Goal: Transaction & Acquisition: Obtain resource

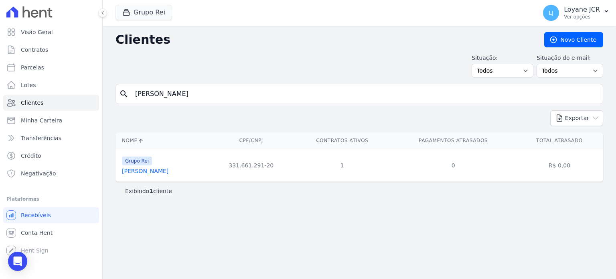
click at [247, 97] on input "JEOVA CERQUEIRA DE SOUZA" at bounding box center [364, 94] width 469 height 16
type input "037.058.063-00"
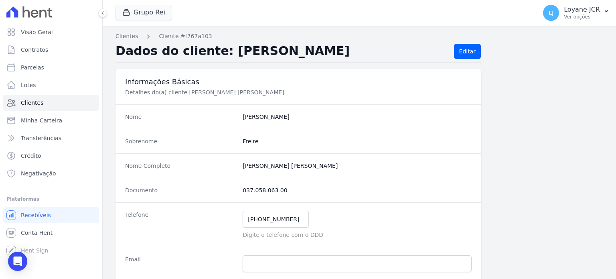
click at [163, 173] on div "Nome Completo Adriano De Carvalho Freire" at bounding box center [298, 165] width 366 height 24
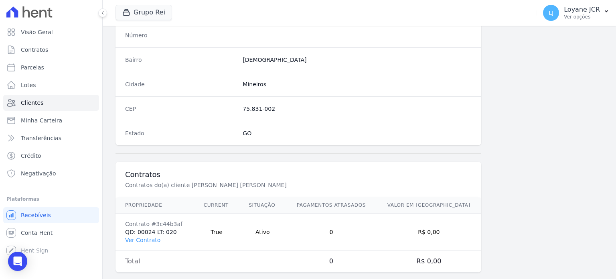
scroll to position [469, 0]
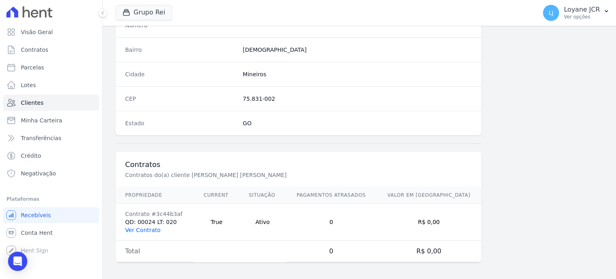
click at [134, 228] on link "Ver Contrato" at bounding box center [142, 229] width 35 height 6
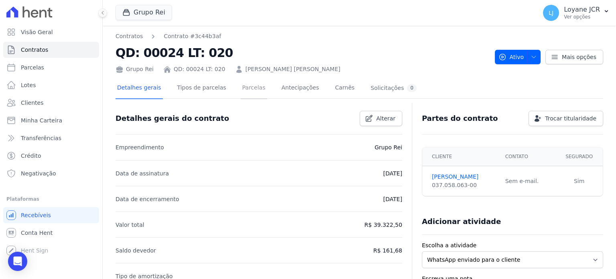
click at [244, 90] on link "Parcelas" at bounding box center [253, 88] width 26 height 21
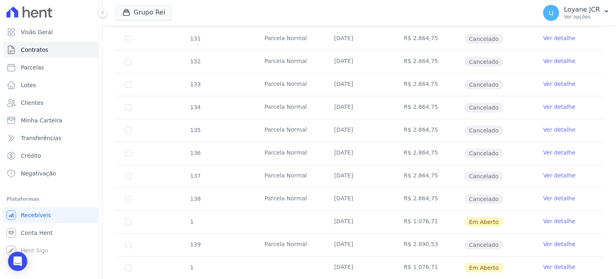
scroll to position [321, 0]
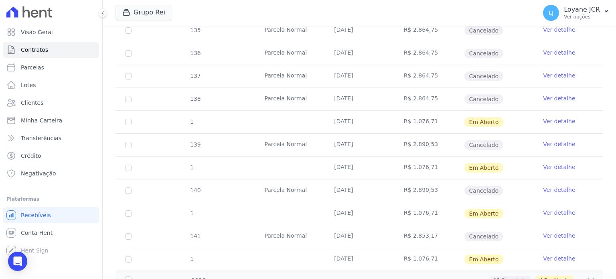
click at [125, 121] on td "1" at bounding box center [128, 122] width 26 height 22
click at [127, 119] on input "checkbox" at bounding box center [128, 122] width 6 height 6
checkbox input "true"
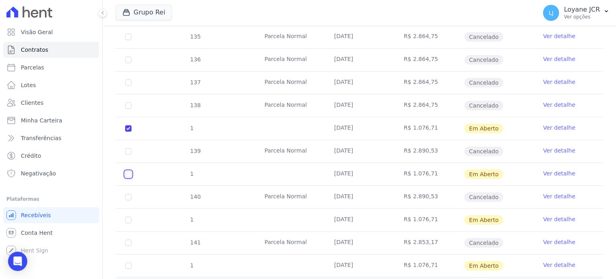
click at [129, 171] on input "checkbox" at bounding box center [128, 174] width 6 height 6
checkbox input "true"
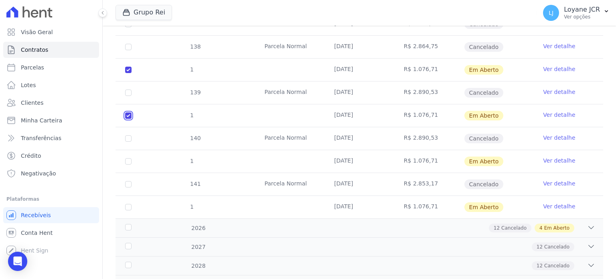
scroll to position [401, 0]
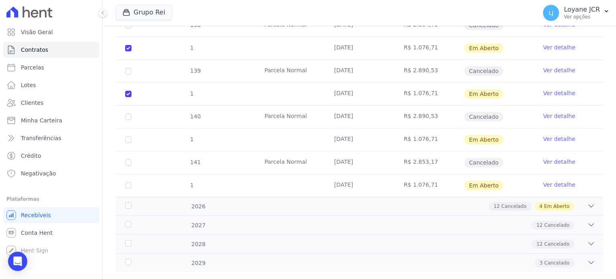
click at [124, 131] on td "1" at bounding box center [128, 139] width 26 height 22
click at [132, 177] on td "1" at bounding box center [128, 185] width 26 height 22
click at [128, 136] on input "checkbox" at bounding box center [128, 139] width 6 height 6
checkbox input "true"
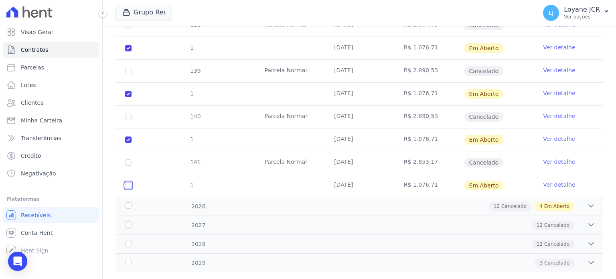
click at [129, 182] on input "checkbox" at bounding box center [128, 185] width 6 height 6
checkbox input "true"
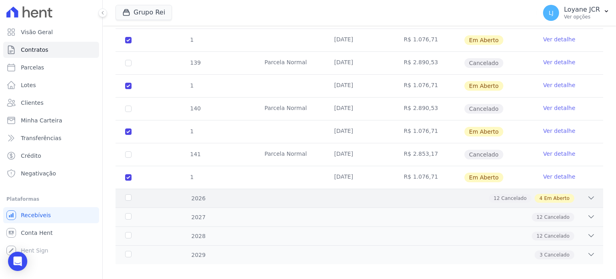
click at [192, 194] on div "12 Cancelado 4 Em Aberto" at bounding box center [383, 198] width 424 height 9
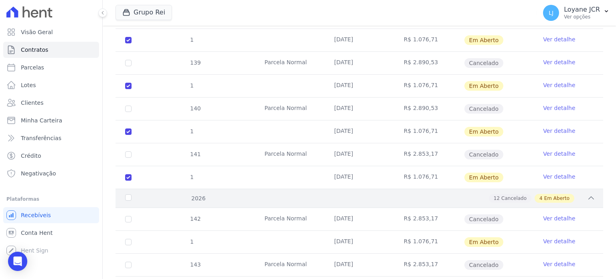
scroll to position [529, 0]
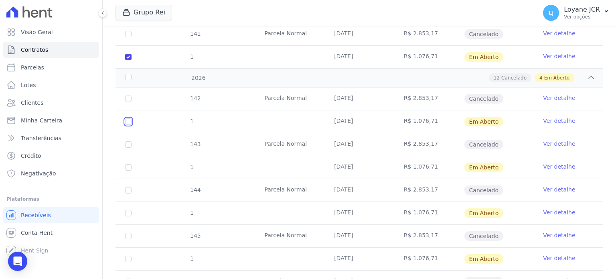
click at [130, 118] on input "checkbox" at bounding box center [128, 121] width 6 height 6
checkbox input "true"
click at [130, 164] on input "checkbox" at bounding box center [128, 167] width 6 height 6
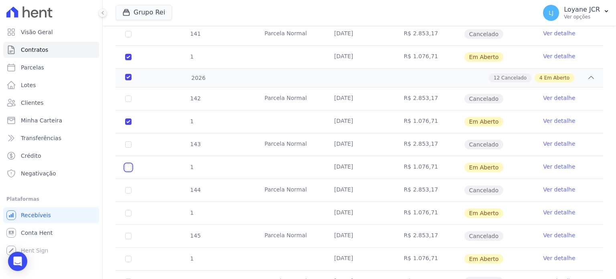
checkbox input "true"
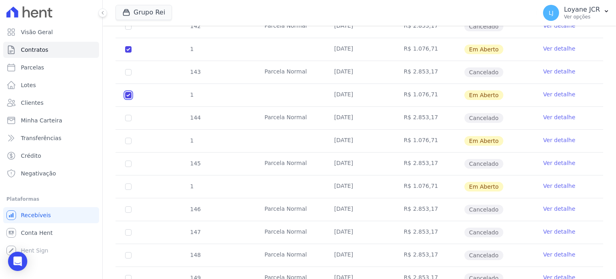
scroll to position [609, 0]
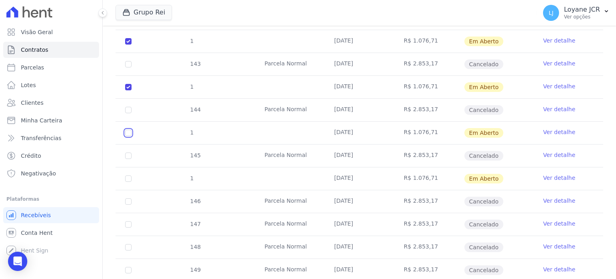
click at [127, 129] on input "checkbox" at bounding box center [128, 132] width 6 height 6
checkbox input "true"
click at [125, 167] on td "1" at bounding box center [128, 178] width 26 height 22
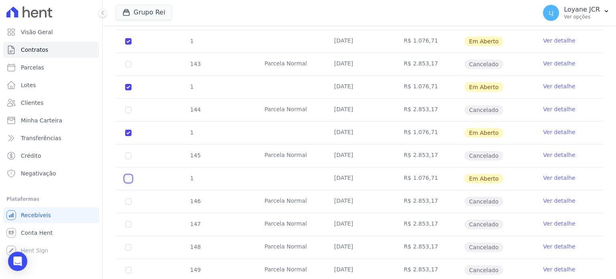
click at [127, 175] on input "checkbox" at bounding box center [128, 178] width 6 height 6
checkbox input "true"
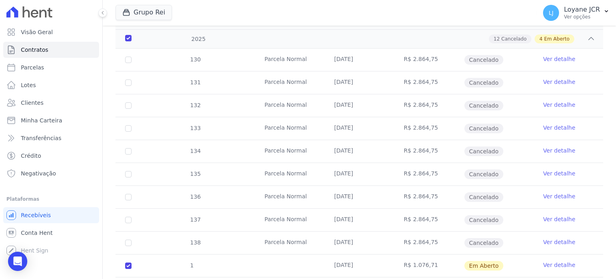
scroll to position [88, 0]
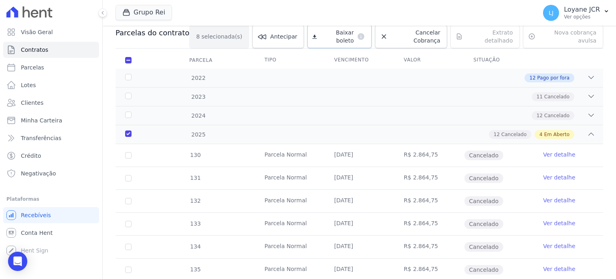
click at [317, 36] on link "Baixar boleto default" at bounding box center [339, 36] width 65 height 23
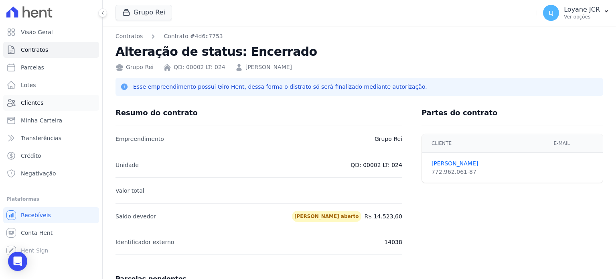
click at [23, 101] on span "Clientes" at bounding box center [32, 103] width 22 height 8
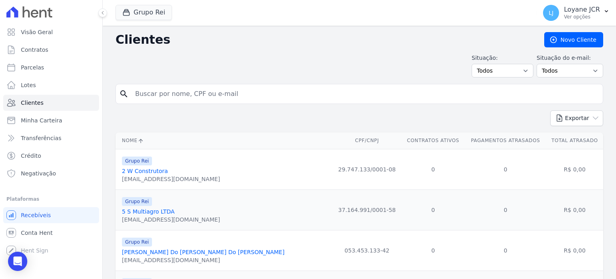
click at [166, 93] on input "search" at bounding box center [364, 94] width 469 height 16
paste input "04.809.358/0001-10"
type input "04.809.358/0001-10"
